Goal: Information Seeking & Learning: Learn about a topic

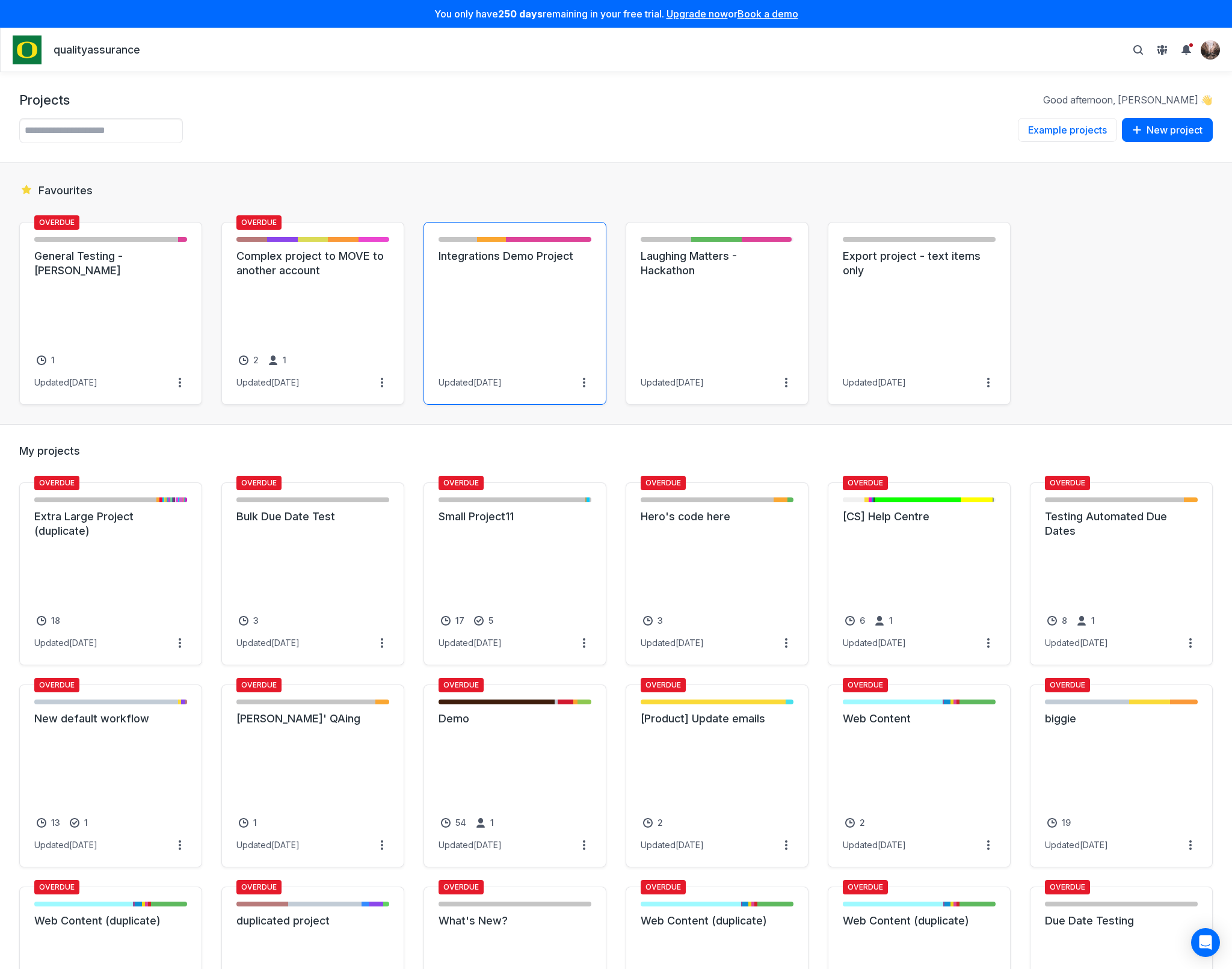
click at [497, 264] on link "Integrations Demo Project" at bounding box center [515, 256] width 152 height 15
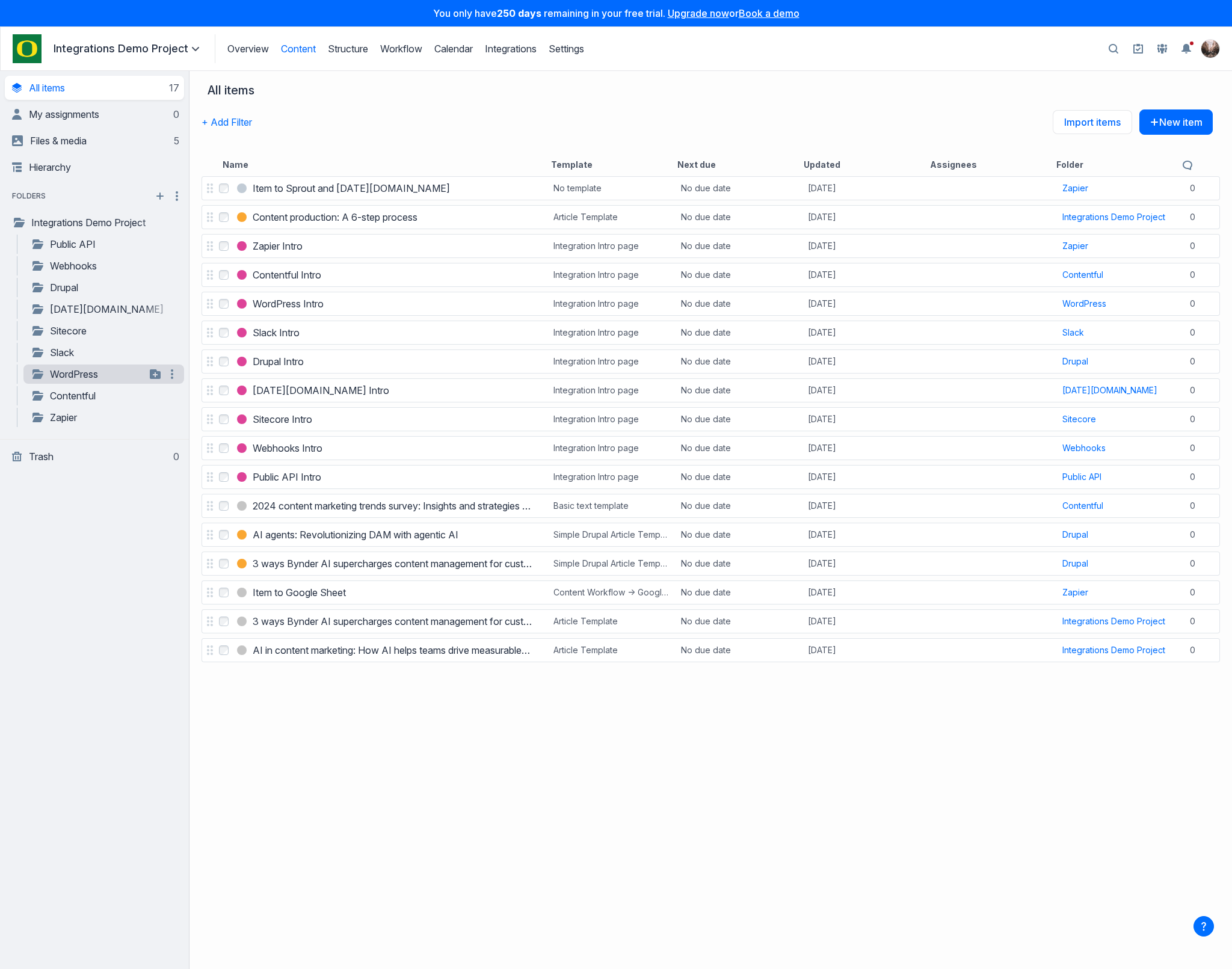
click at [78, 371] on link "WordPress" at bounding box center [88, 373] width 115 height 15
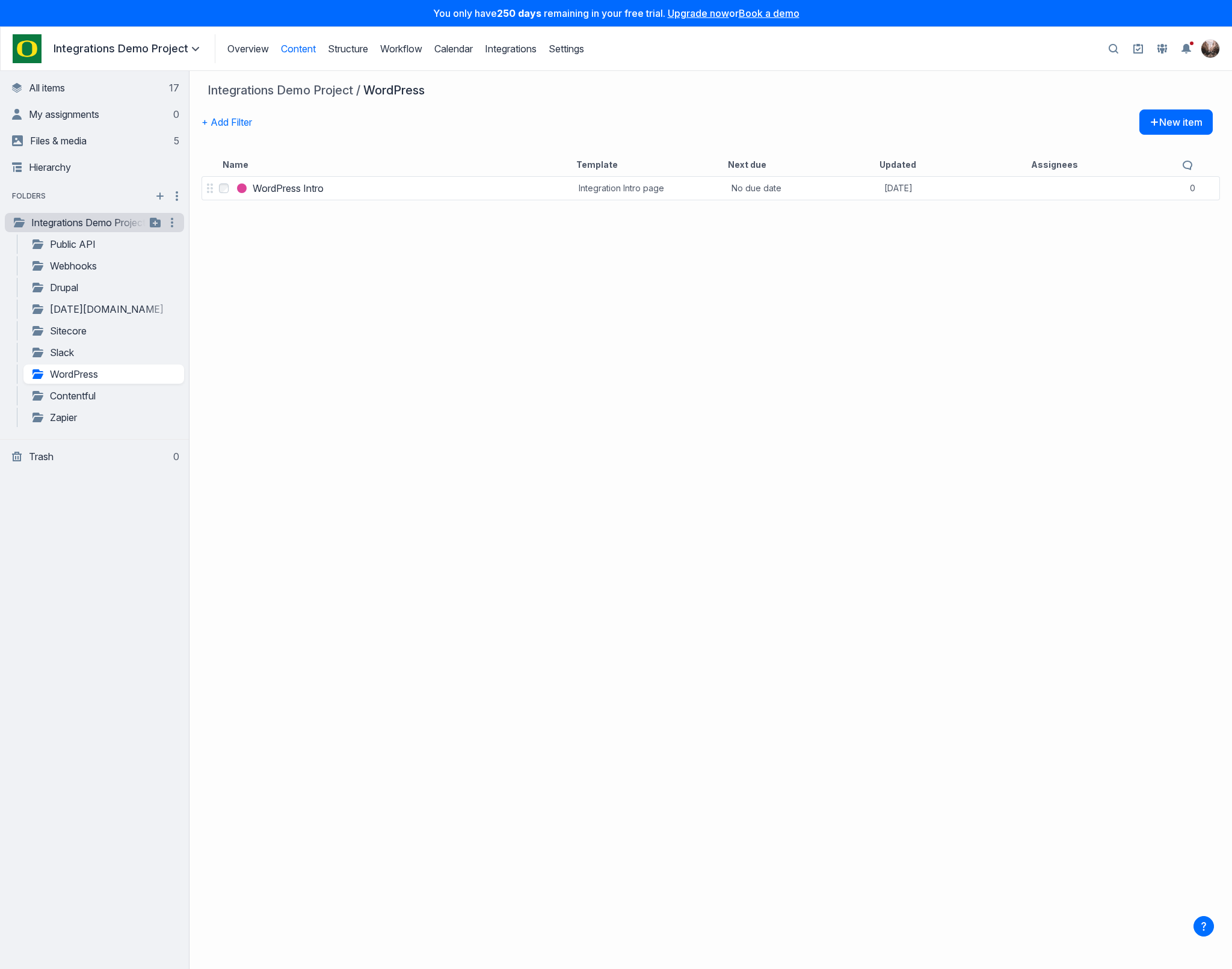
click at [78, 215] on link "Integrations Demo Project" at bounding box center [79, 222] width 134 height 15
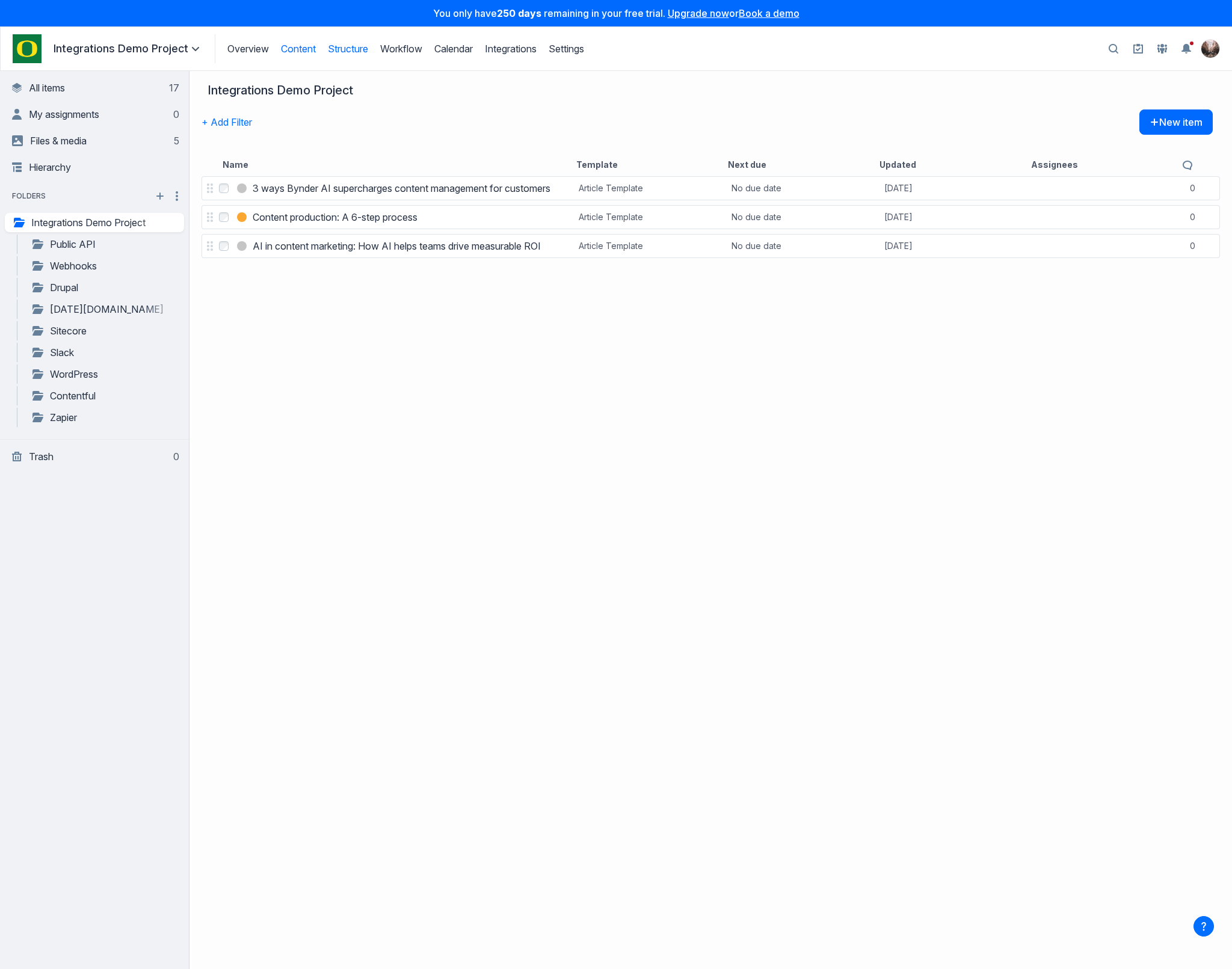
click at [346, 52] on link "Structure" at bounding box center [348, 49] width 40 height 12
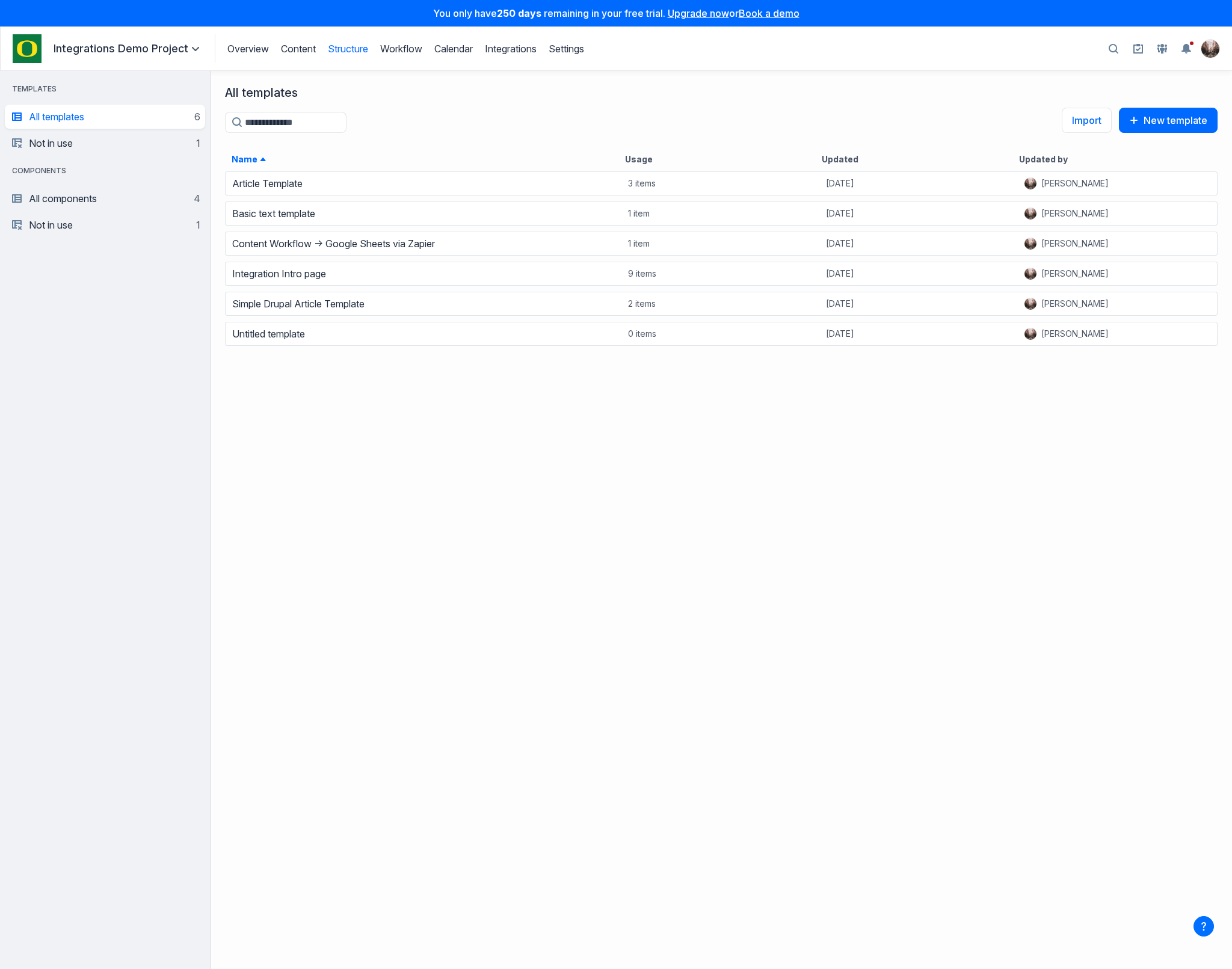
scroll to position [792, 1014]
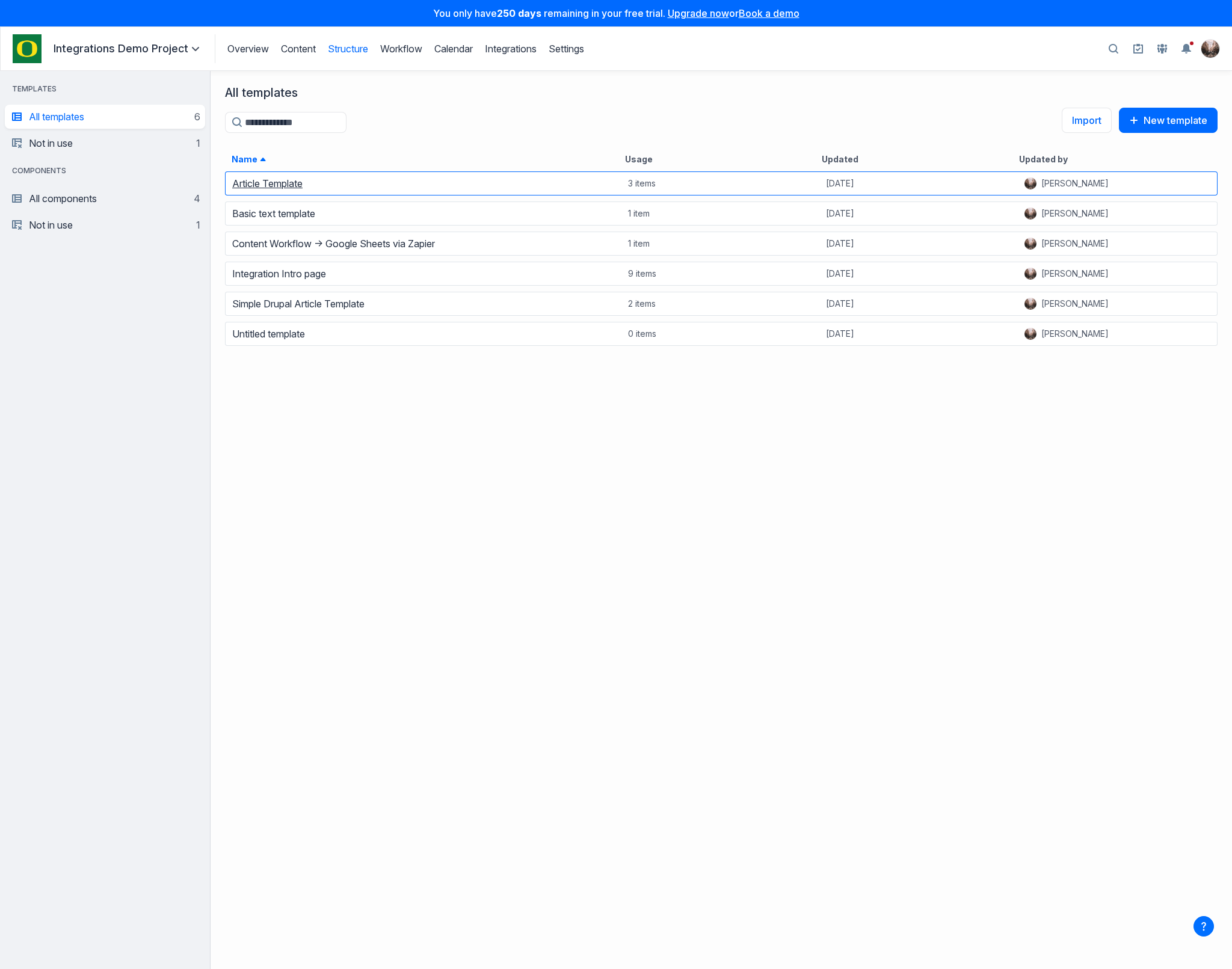
click at [296, 187] on link "Article Template" at bounding box center [267, 183] width 70 height 12
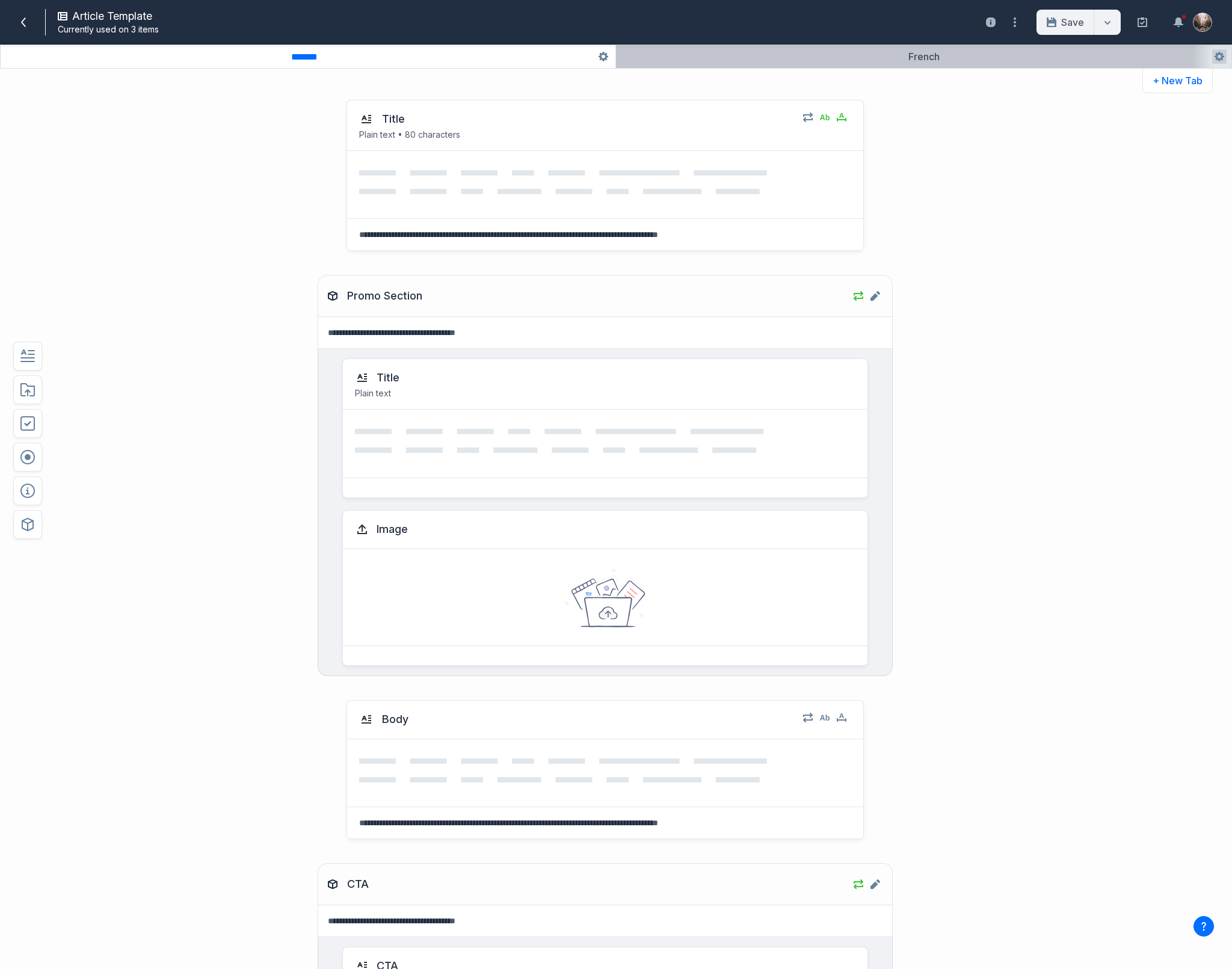
click at [800, 53] on button "button" at bounding box center [923, 56] width 616 height 23
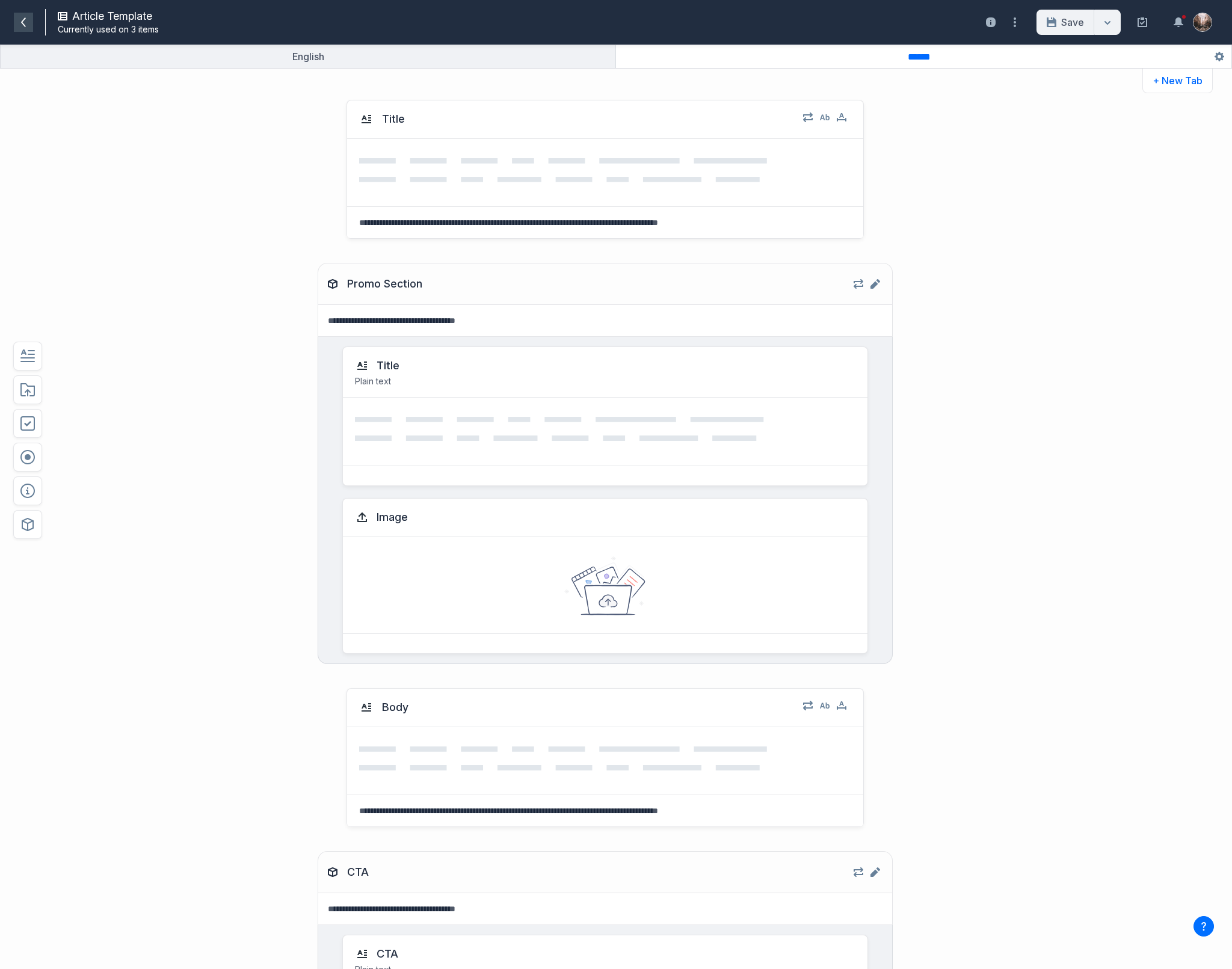
click at [30, 23] on span at bounding box center [23, 22] width 19 height 19
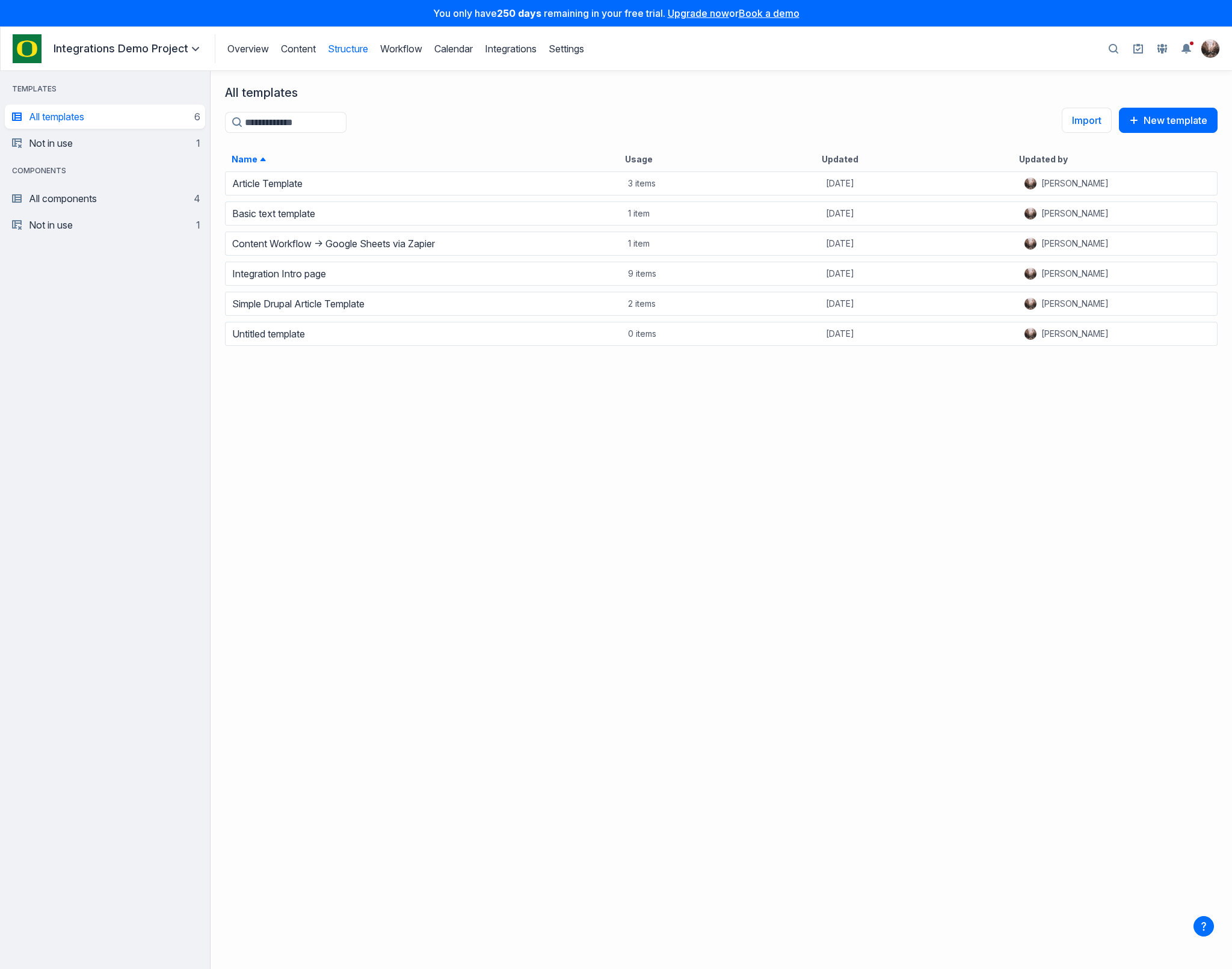
scroll to position [792, 1014]
click at [293, 211] on link "Basic text template" at bounding box center [273, 213] width 83 height 12
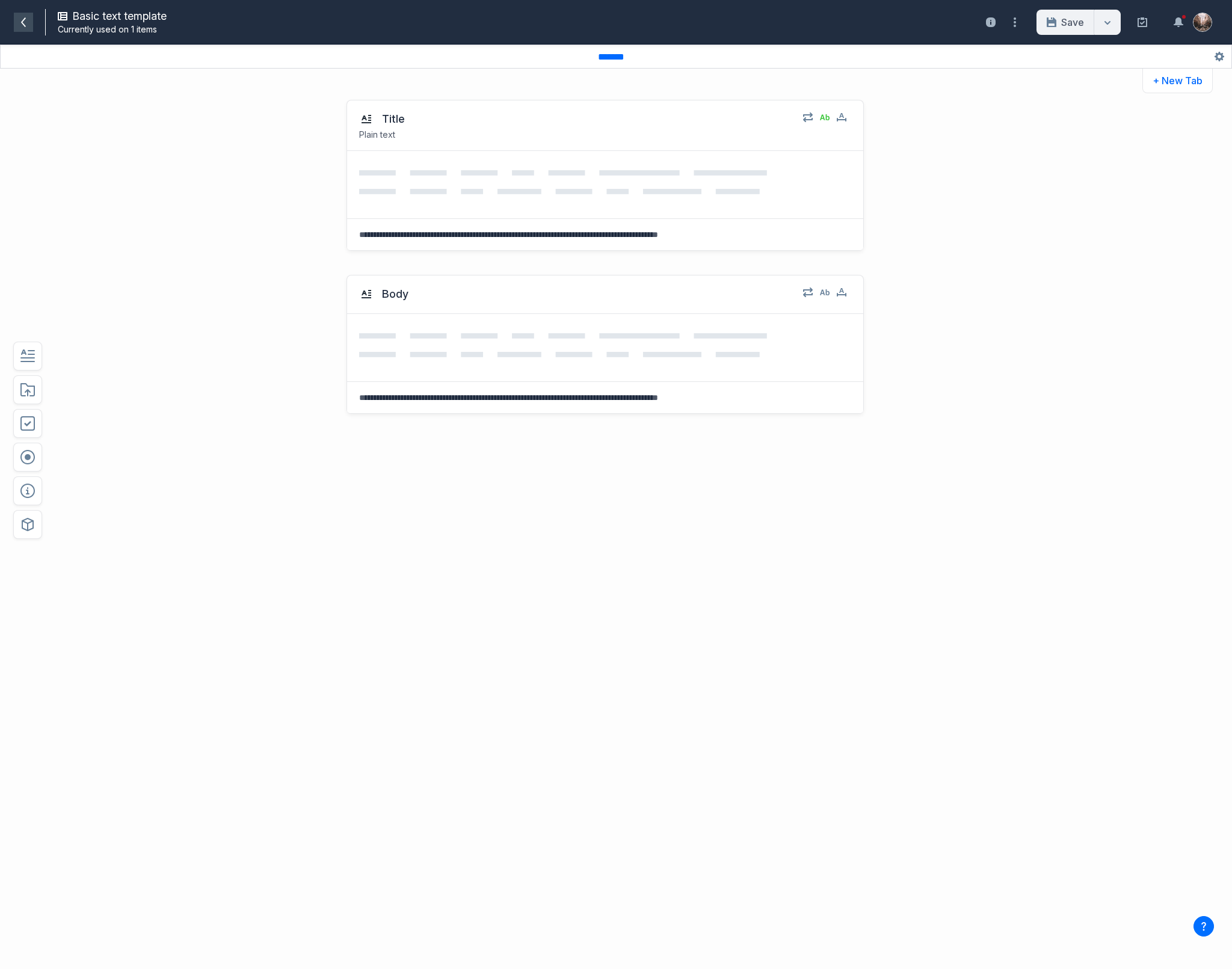
click at [20, 21] on icon at bounding box center [23, 21] width 9 height 9
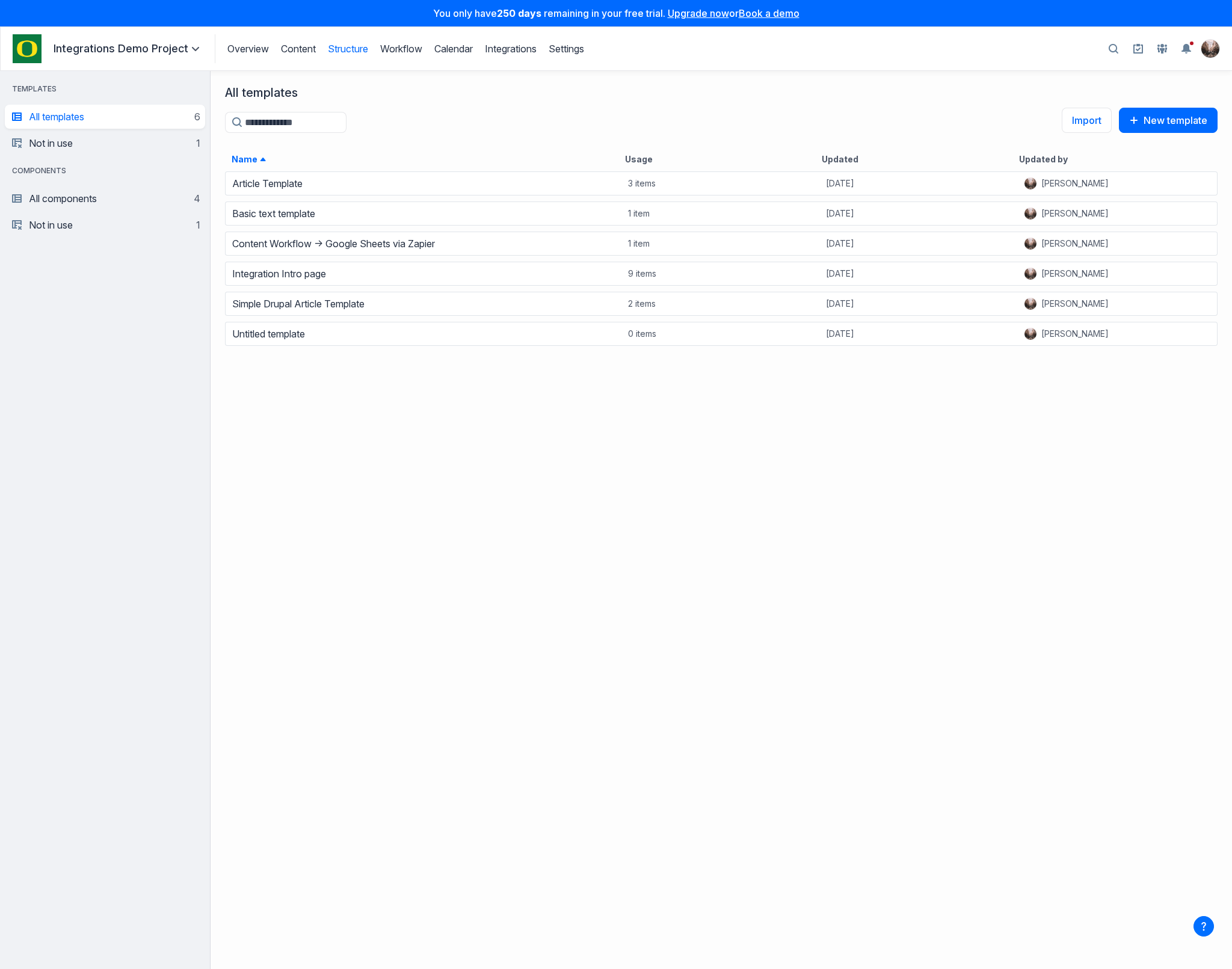
scroll to position [792, 1014]
click at [283, 211] on link "Basic text template" at bounding box center [273, 213] width 83 height 12
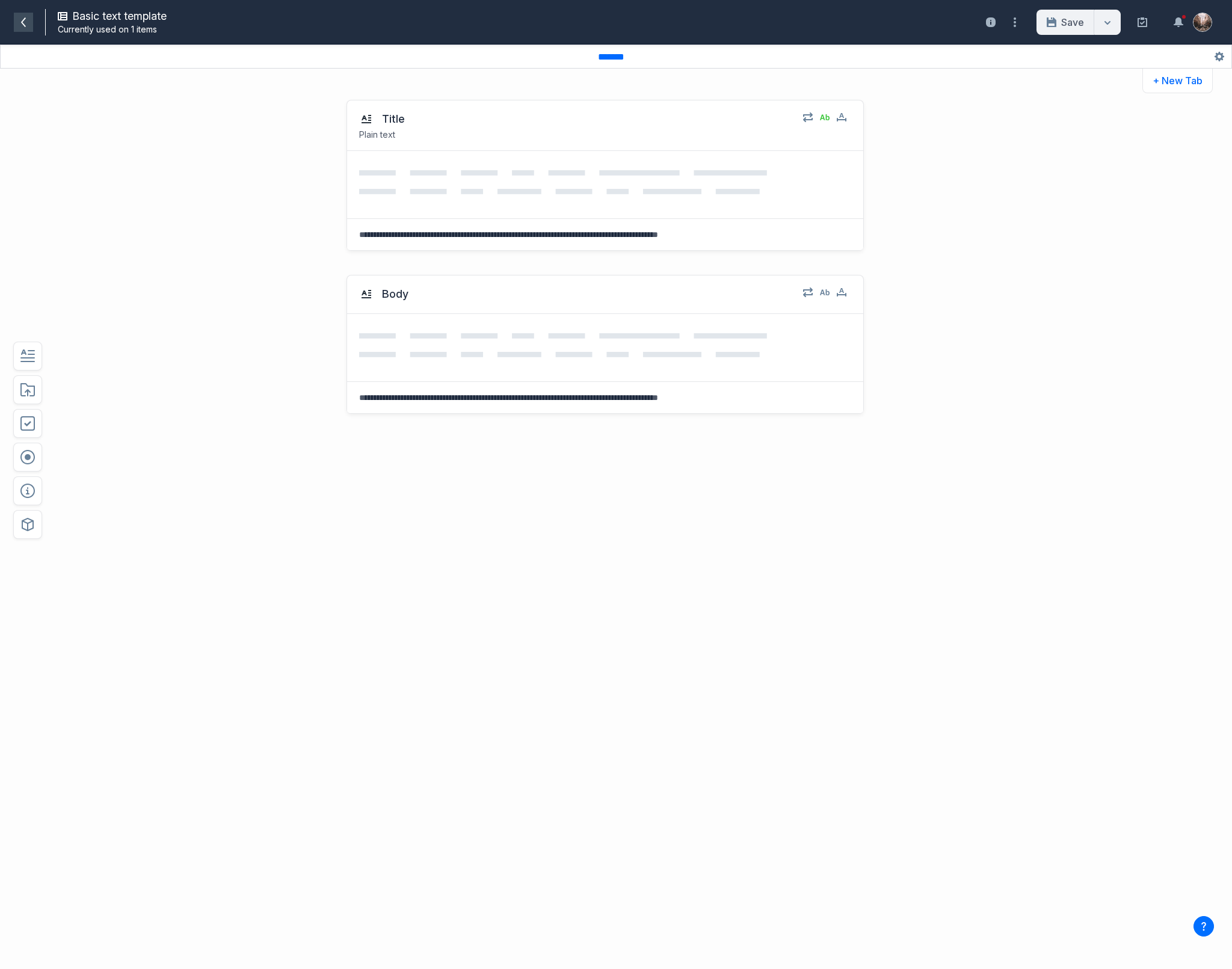
click at [19, 18] on icon at bounding box center [23, 21] width 9 height 9
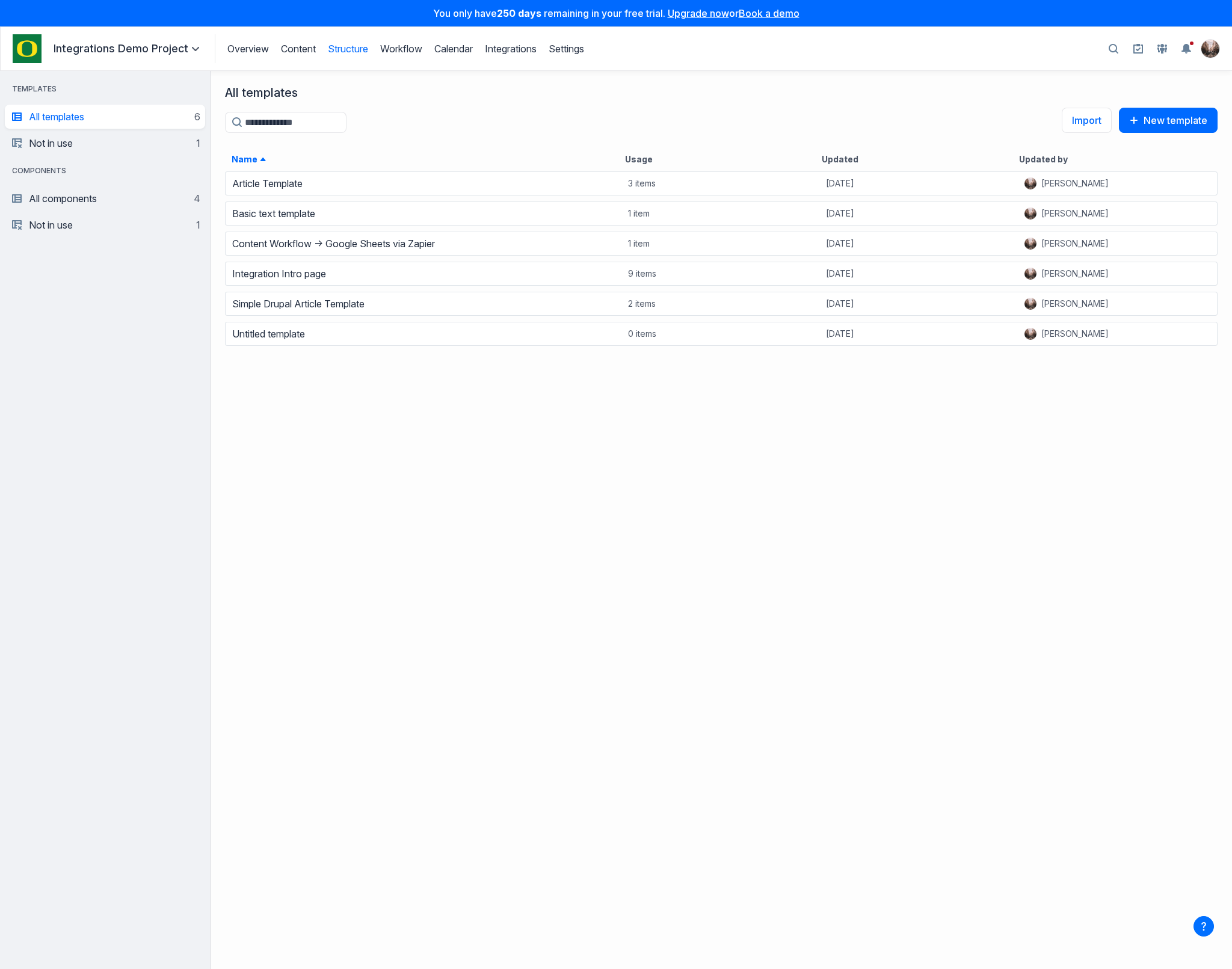
scroll to position [792, 1014]
click at [301, 47] on link "Content" at bounding box center [298, 49] width 35 height 12
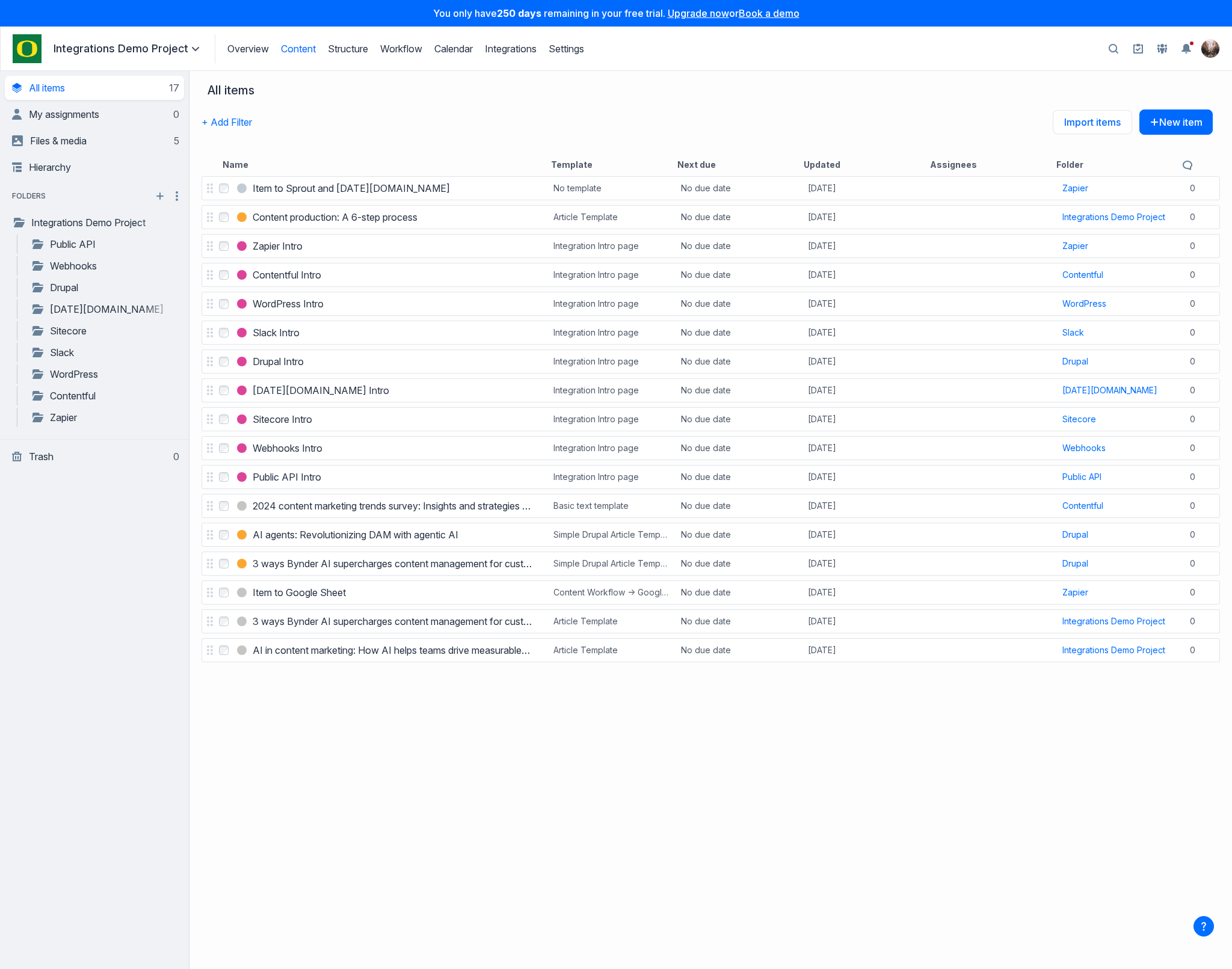
click at [347, 120] on div "+ Add Filter Import items New item" at bounding box center [706, 131] width 1011 height 44
click at [1109, 48] on icon "button" at bounding box center [1113, 49] width 9 height 10
click at [1046, 55] on input "Search" at bounding box center [992, 49] width 220 height 22
type input "**********"
click at [925, 82] on label "Search all projects" at bounding box center [950, 82] width 74 height 0
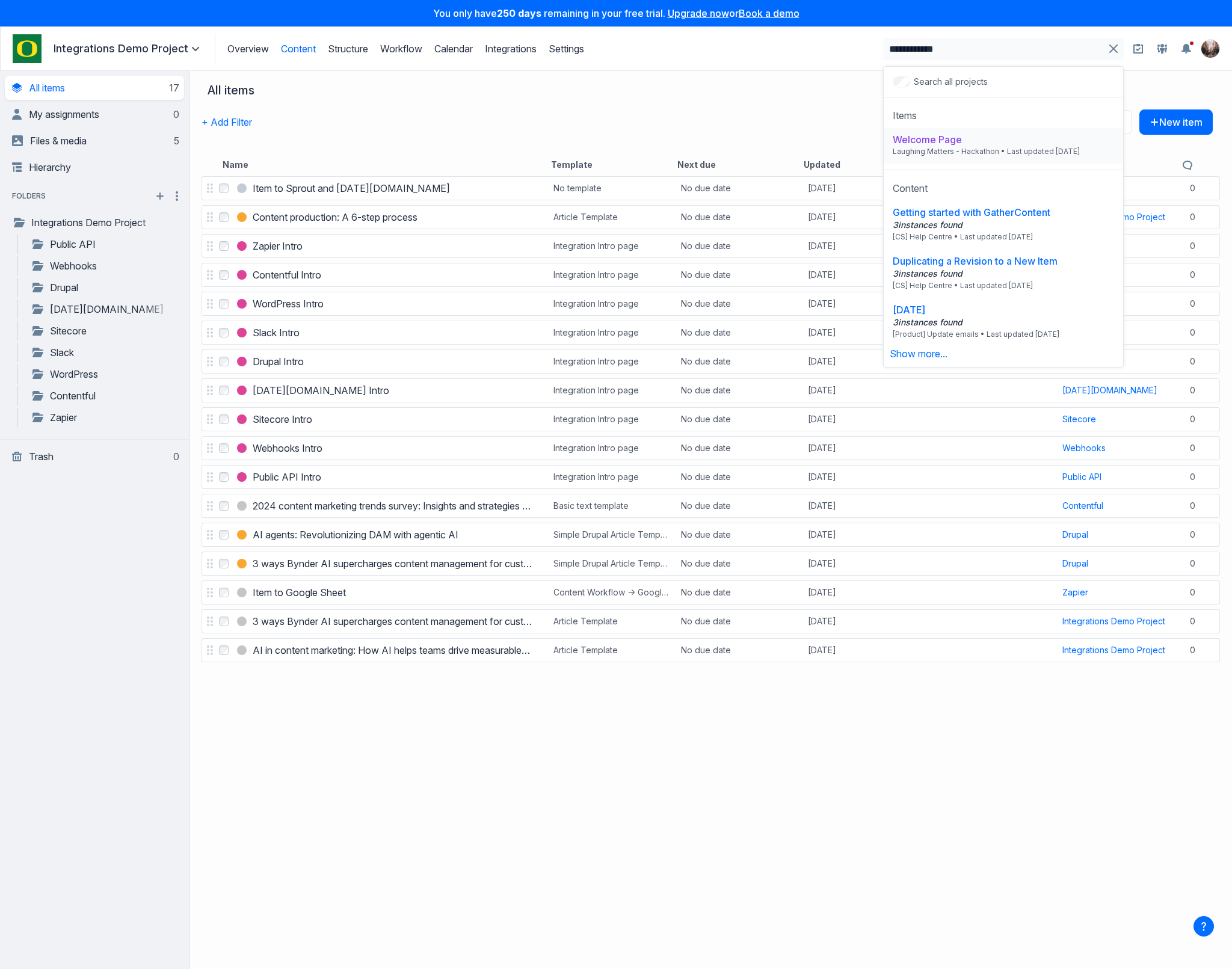
click at [991, 140] on div "Welcome Page" at bounding box center [1003, 140] width 221 height 12
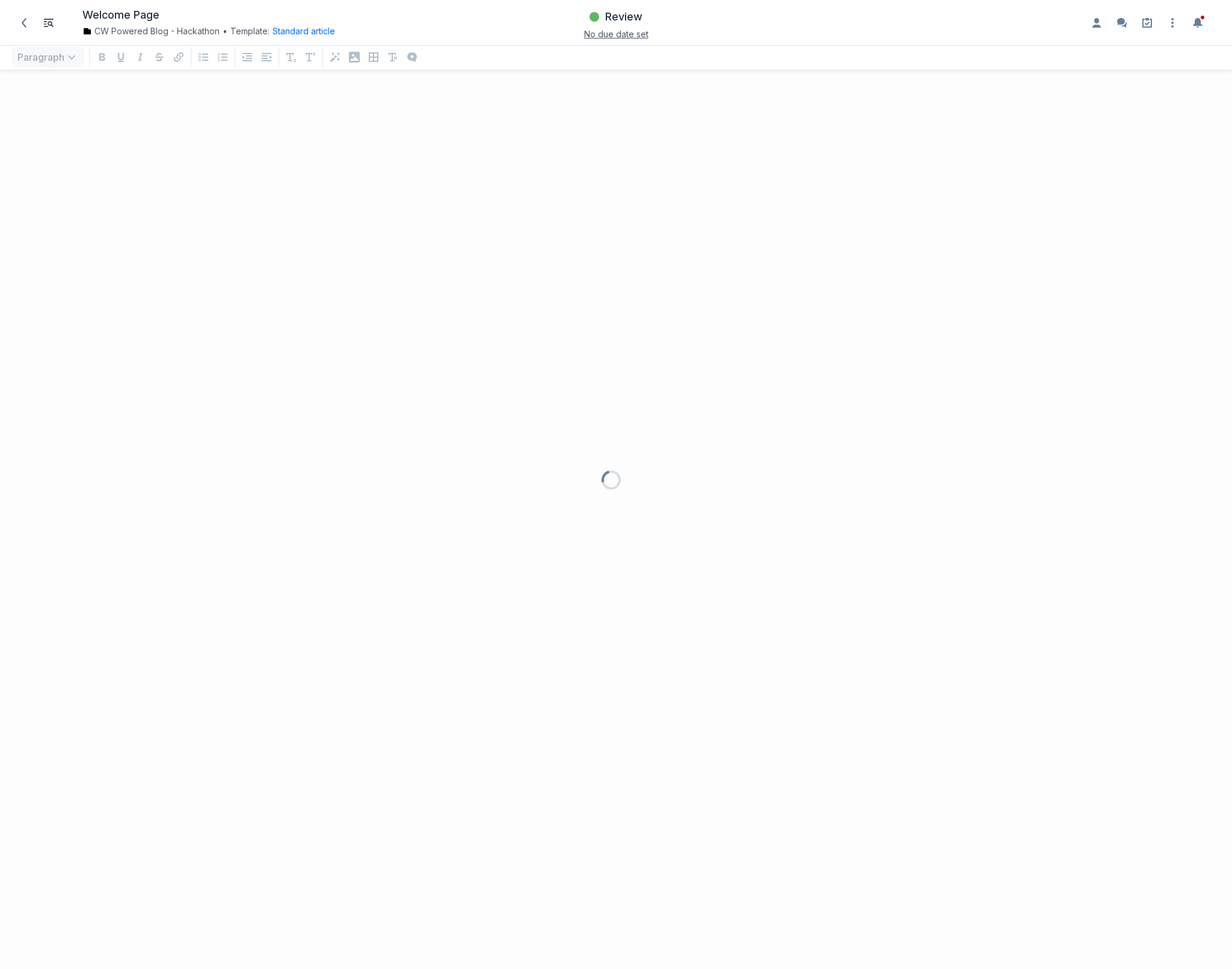
scroll to position [867, 1224]
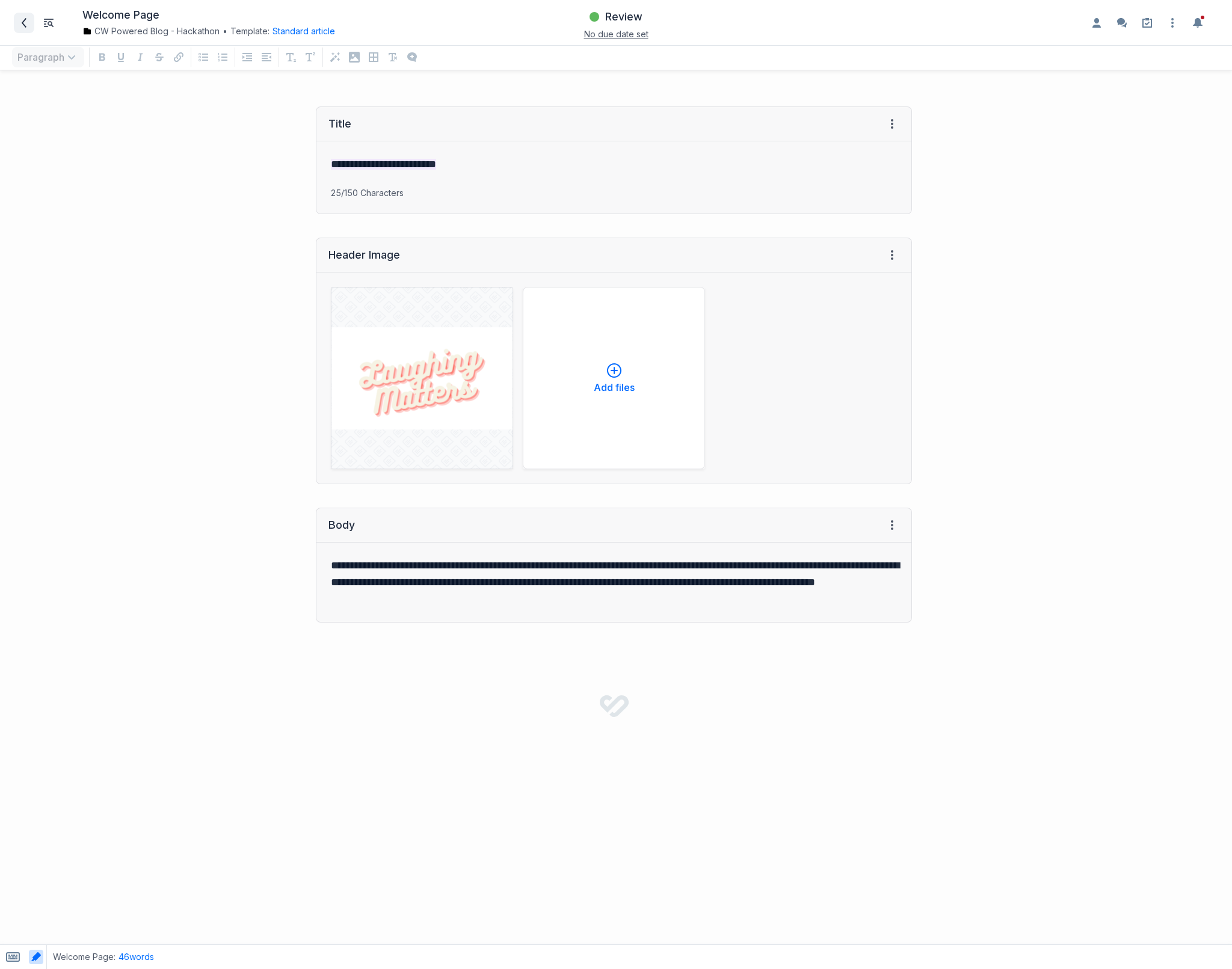
click at [21, 23] on icon at bounding box center [23, 22] width 9 height 9
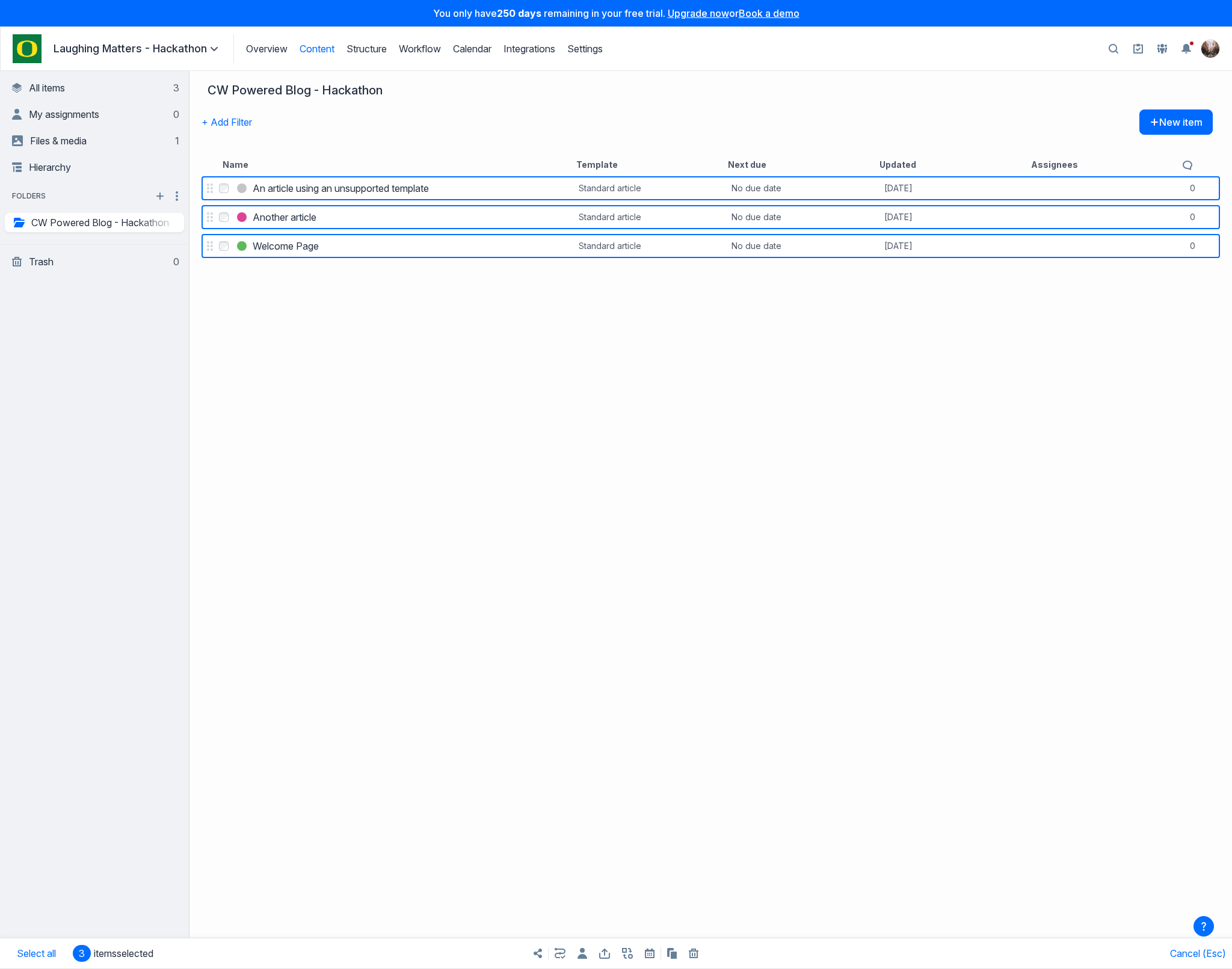
click at [694, 945] on div "Share items Export items Bulk copy items Bulk trash items" at bounding box center [616, 953] width 616 height 30
click at [696, 951] on icon "button" at bounding box center [693, 953] width 9 height 9
click at [838, 920] on button "Trash" at bounding box center [847, 926] width 25 height 12
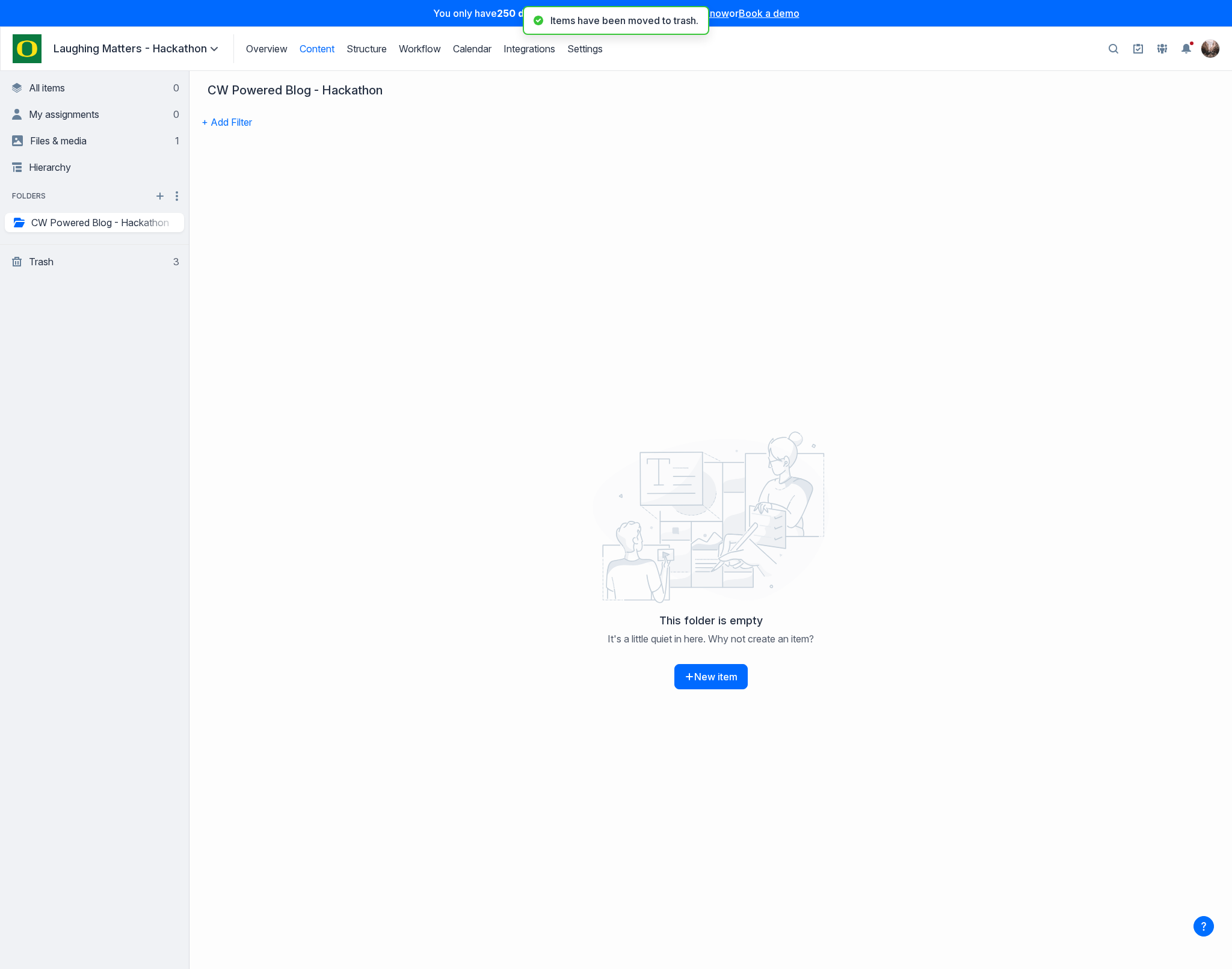
click at [407, 372] on div "This folder is empty It's a little quiet in here. Why not create an item? New i…" at bounding box center [710, 560] width 1042 height 816
click at [39, 45] on img "Project Dashboard" at bounding box center [27, 49] width 29 height 29
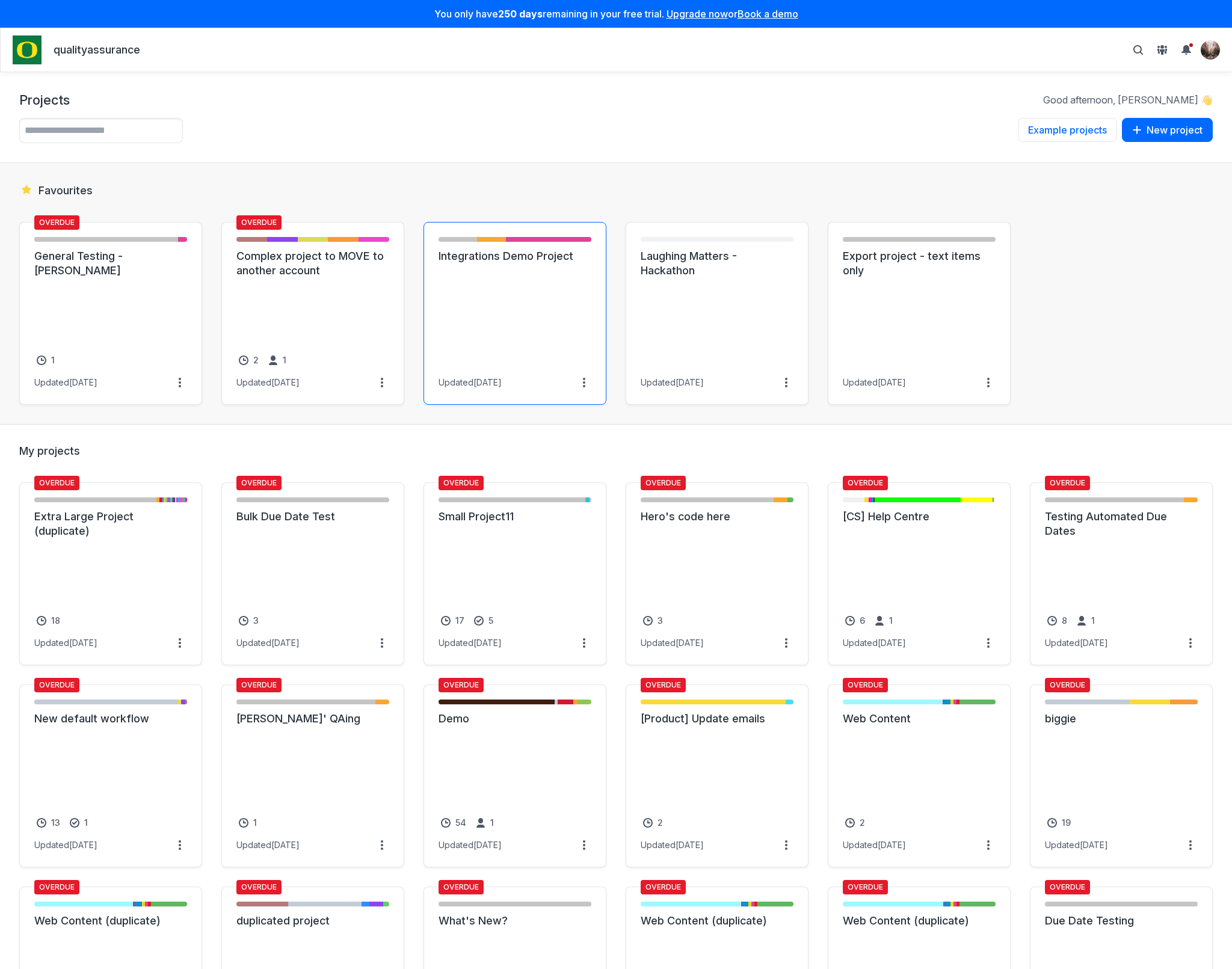
click at [451, 264] on link "Integrations Demo Project" at bounding box center [515, 256] width 152 height 15
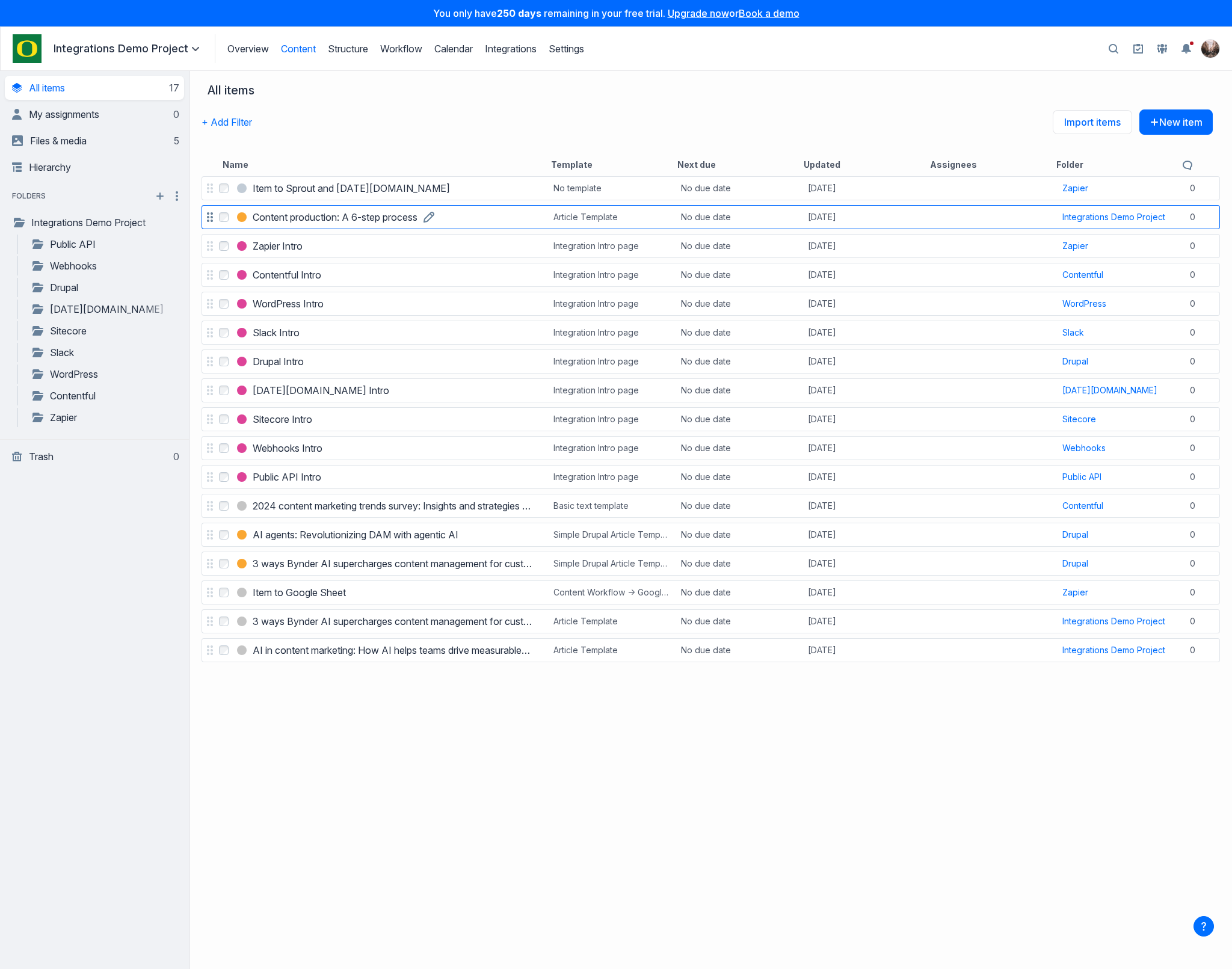
click at [360, 217] on h3 "Content production: A 6-step process" at bounding box center [335, 217] width 164 height 15
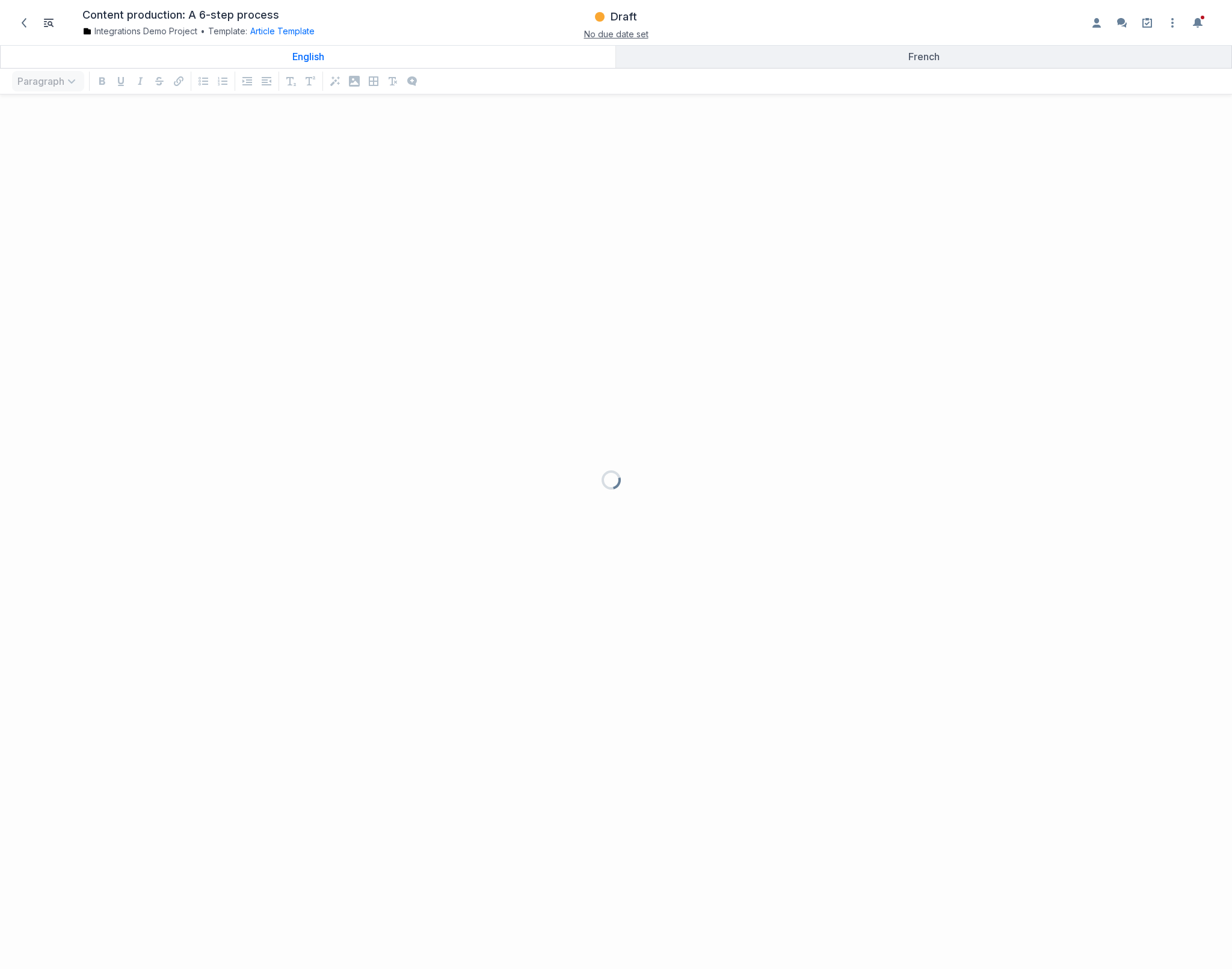
scroll to position [843, 1217]
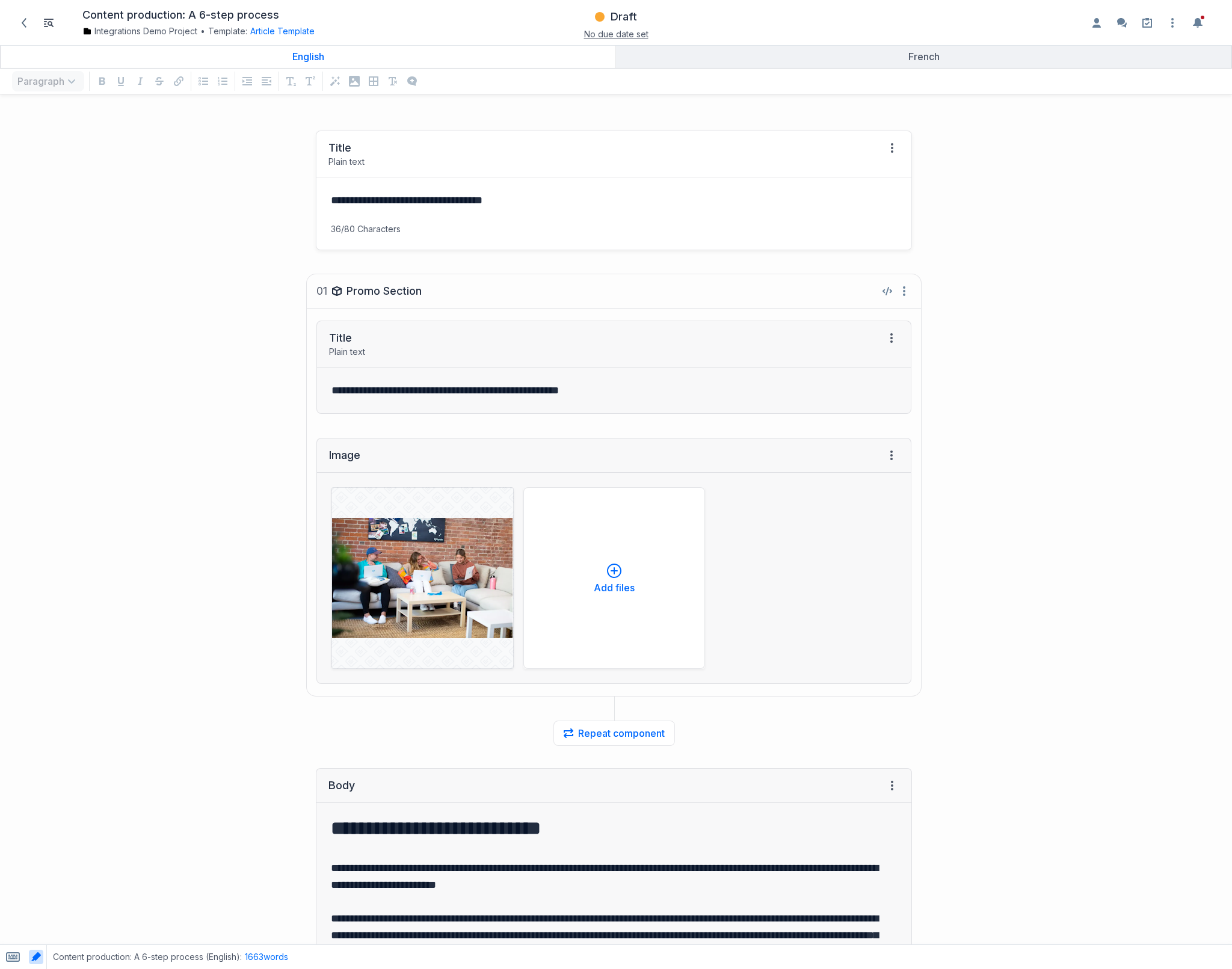
drag, startPoint x: 573, startPoint y: 217, endPoint x: 575, endPoint y: 211, distance: 6.3
click at [574, 214] on div "**********" at bounding box center [613, 199] width 595 height 45
click at [201, 231] on div "**********" at bounding box center [461, 190] width 912 height 144
